Goal: Information Seeking & Learning: Learn about a topic

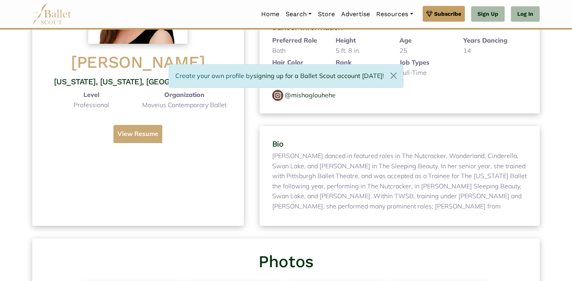
scroll to position [38, 0]
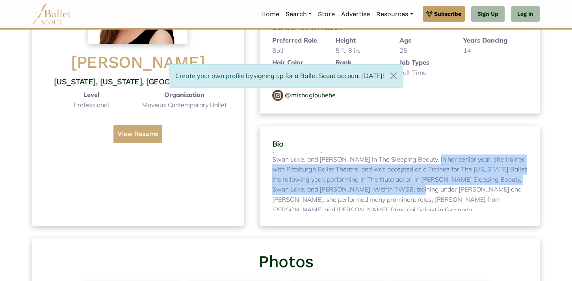
drag, startPoint x: 364, startPoint y: 163, endPoint x: 361, endPoint y: 190, distance: 27.0
click at [361, 190] on p "[PERSON_NAME] began dancing at age [DEMOGRAPHIC_DATA] and her classical trainin…" at bounding box center [399, 181] width 255 height 59
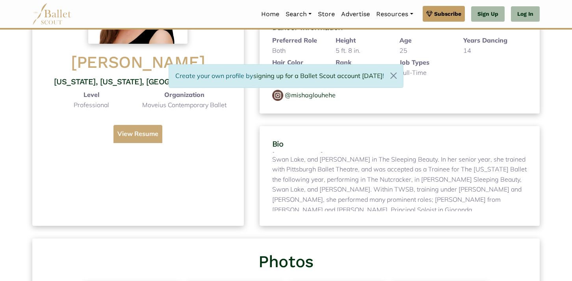
click at [367, 198] on p "[PERSON_NAME] began dancing at age [DEMOGRAPHIC_DATA] and her classical trainin…" at bounding box center [399, 181] width 255 height 59
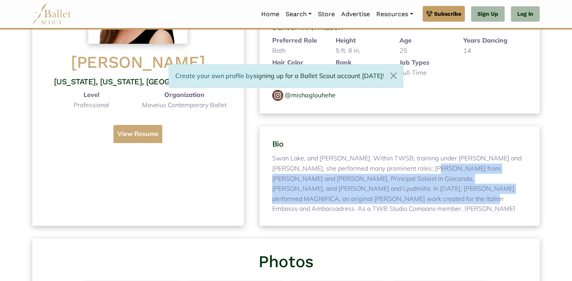
drag, startPoint x: 351, startPoint y: 171, endPoint x: 351, endPoint y: 193, distance: 22.5
click at [351, 193] on p "[PERSON_NAME] began dancing at age [DEMOGRAPHIC_DATA] and her classical trainin…" at bounding box center [399, 181] width 255 height 59
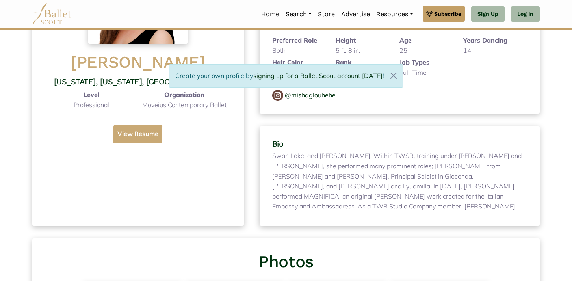
click at [337, 204] on p "[PERSON_NAME] began dancing at age [DEMOGRAPHIC_DATA] and her classical trainin…" at bounding box center [399, 181] width 255 height 59
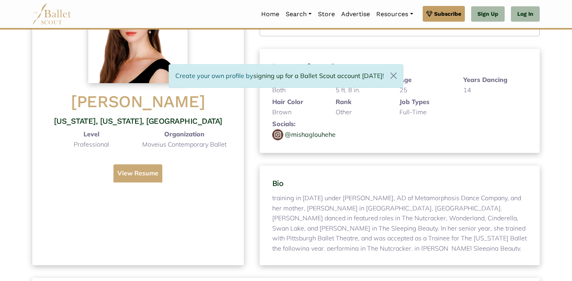
scroll to position [84, 0]
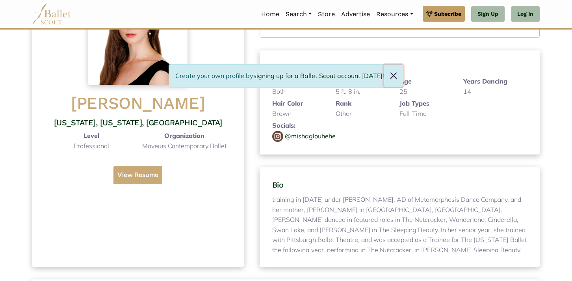
click at [390, 78] on button "Close" at bounding box center [393, 76] width 19 height 22
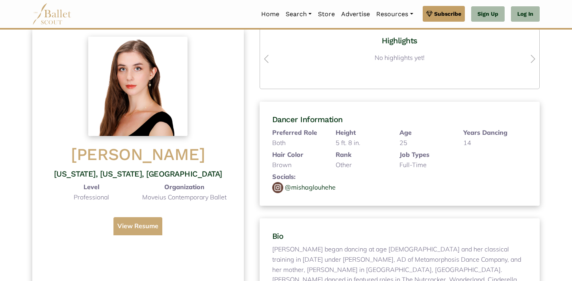
scroll to position [33, 0]
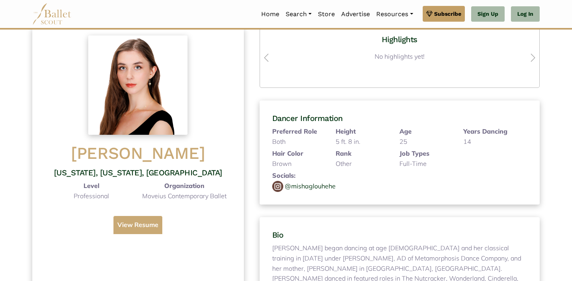
click at [49, 10] on img at bounding box center [51, 14] width 39 height 22
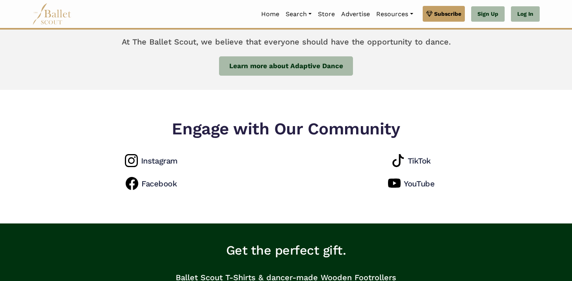
scroll to position [720, 0]
